Goal: Obtain resource: Obtain resource

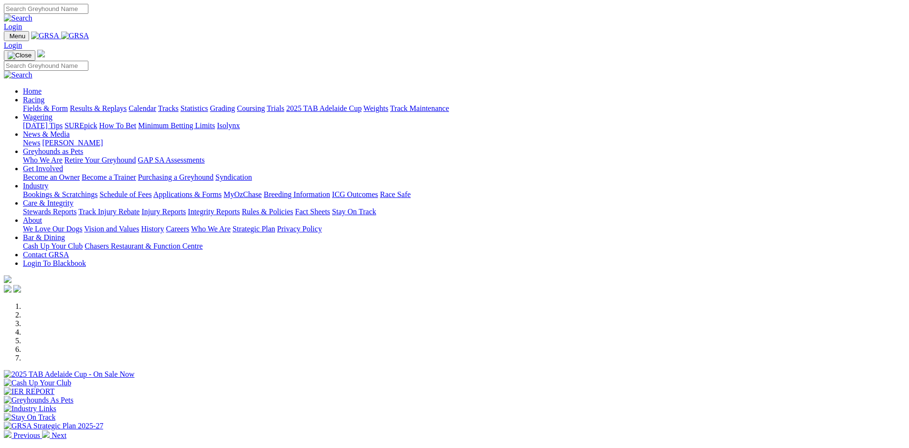
click at [222, 190] on link "Applications & Forms" at bounding box center [187, 194] width 68 height 8
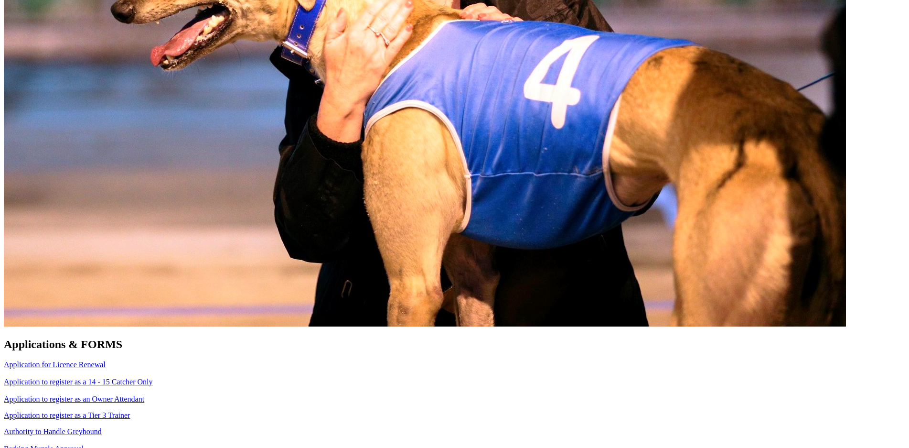
scroll to position [604, 0]
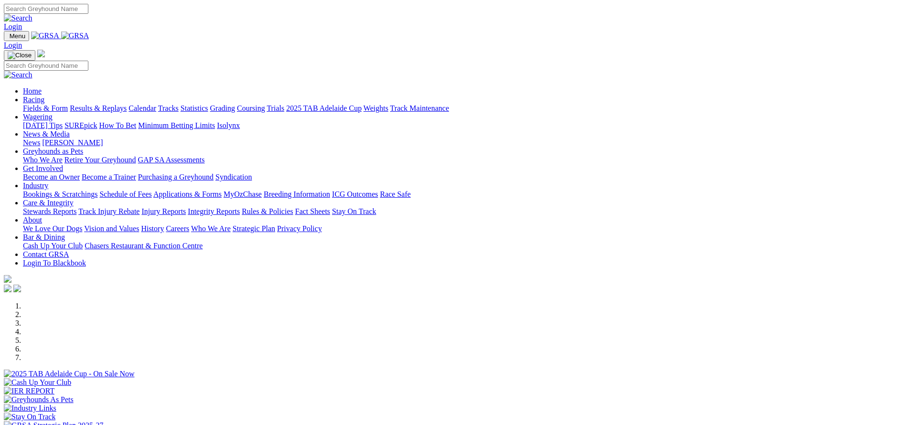
click at [222, 190] on link "Applications & Forms" at bounding box center [187, 194] width 68 height 8
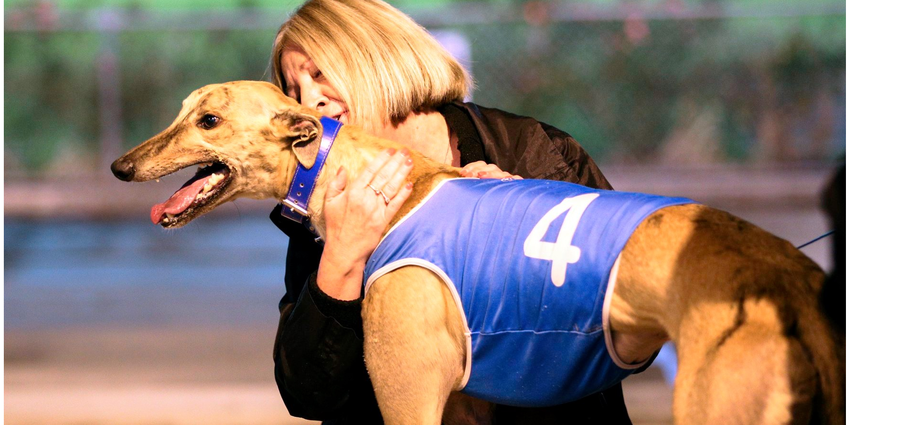
scroll to position [446, 0]
